Goal: Navigation & Orientation: Find specific page/section

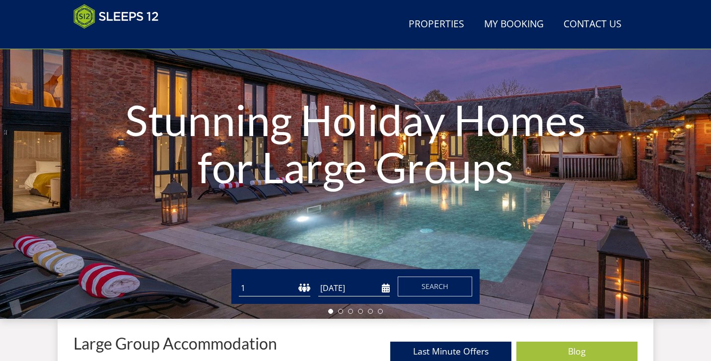
scroll to position [112, 0]
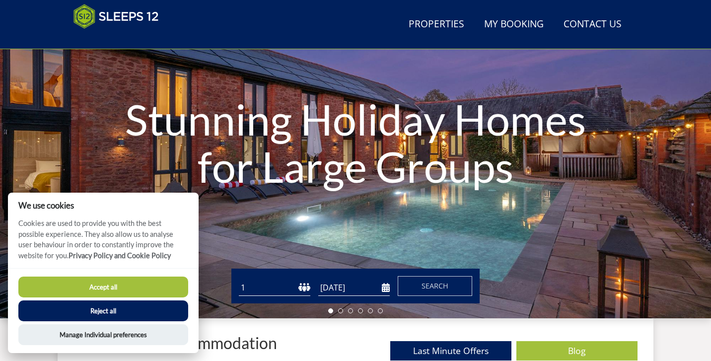
click at [145, 292] on button "Accept all" at bounding box center [103, 287] width 170 height 21
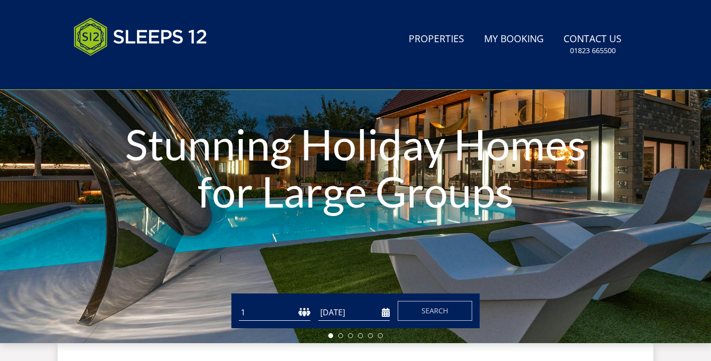
scroll to position [112, 0]
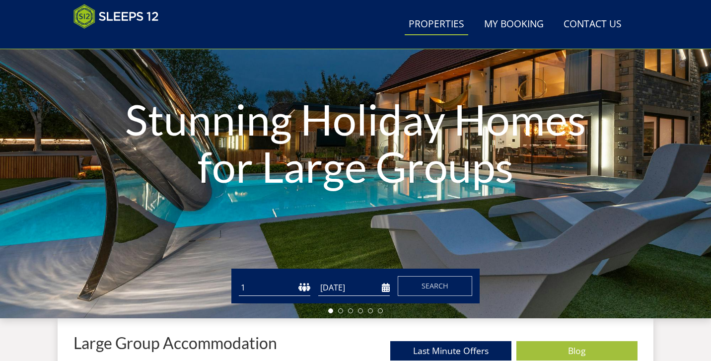
click at [436, 30] on link "Properties" at bounding box center [437, 24] width 64 height 22
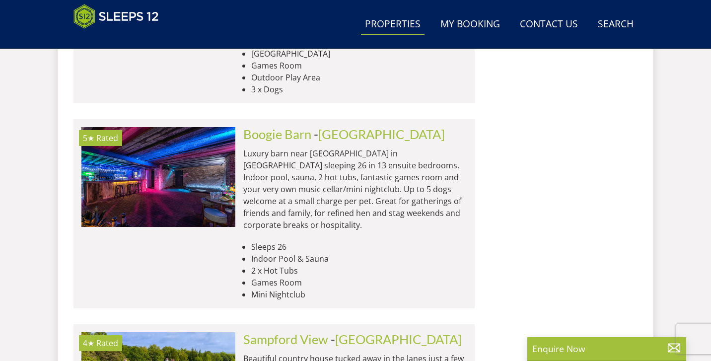
scroll to position [991, 0]
